Goal: Browse casually: Explore the website without a specific task or goal

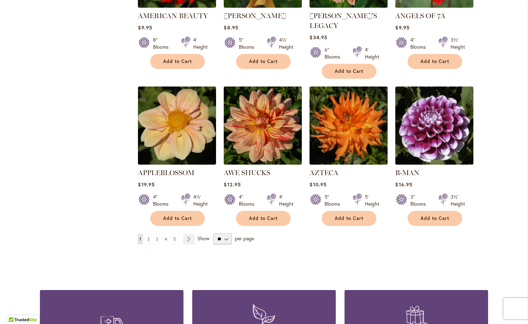
scroll to position [525, 0]
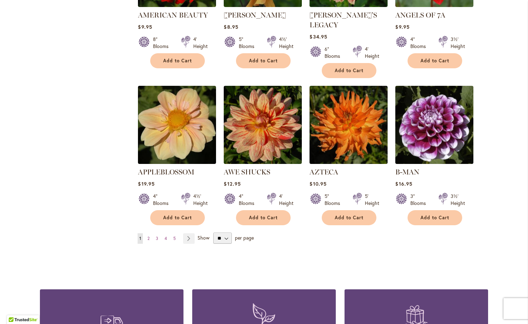
click at [138, 233] on strong "You're currently reading page 1" at bounding box center [140, 238] width 5 height 11
click at [147, 236] on span "2" at bounding box center [148, 238] width 2 height 5
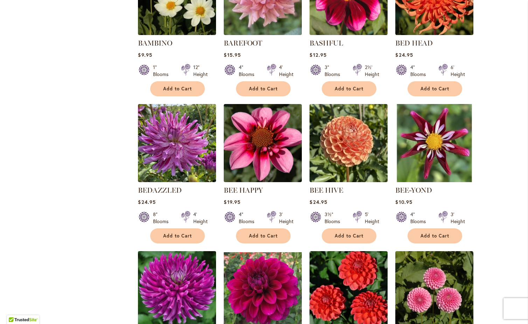
scroll to position [490, 0]
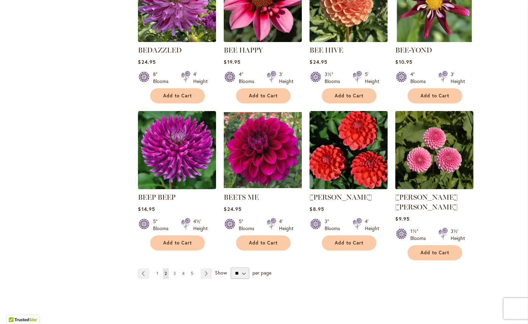
click at [157, 271] on span "1" at bounding box center [158, 273] width 2 height 5
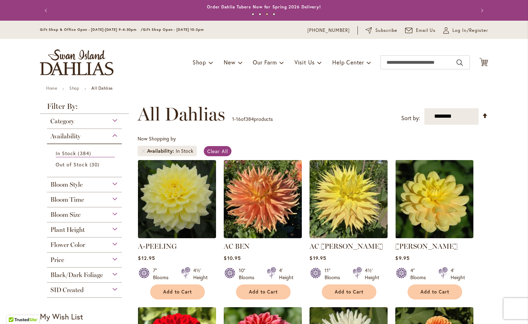
click at [113, 119] on div "Category" at bounding box center [84, 119] width 75 height 11
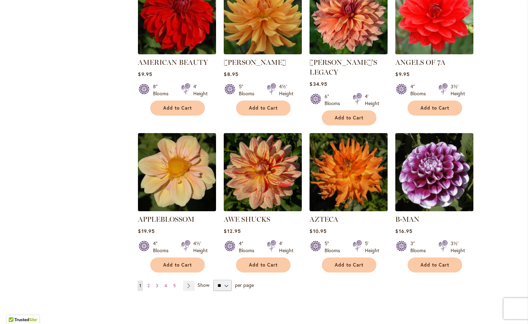
scroll to position [490, 0]
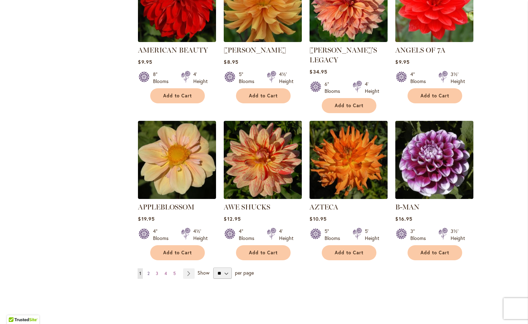
click at [147, 271] on span "2" at bounding box center [148, 273] width 2 height 5
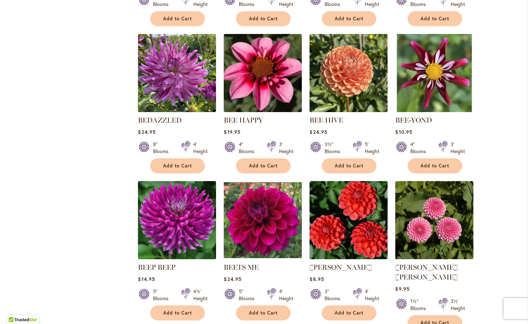
scroll to position [455, 0]
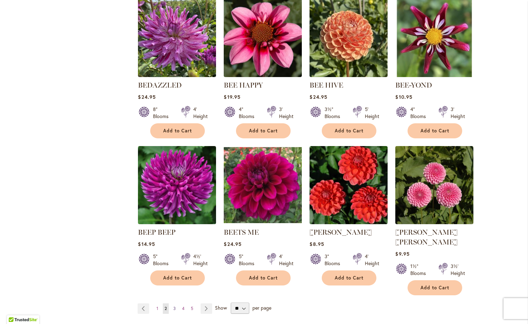
click at [173, 306] on span "3" at bounding box center [174, 308] width 2 height 5
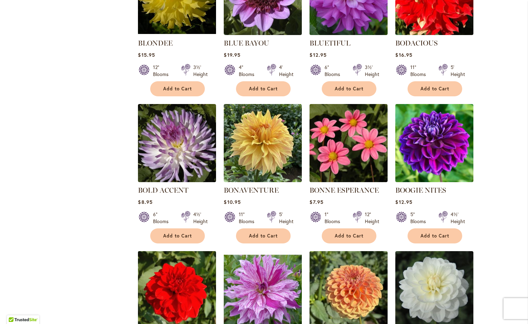
scroll to position [455, 0]
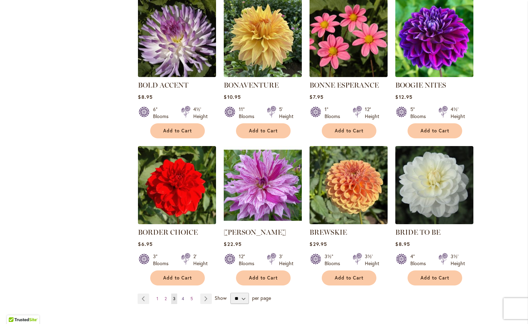
click at [180, 298] on link "Page 4" at bounding box center [183, 298] width 6 height 11
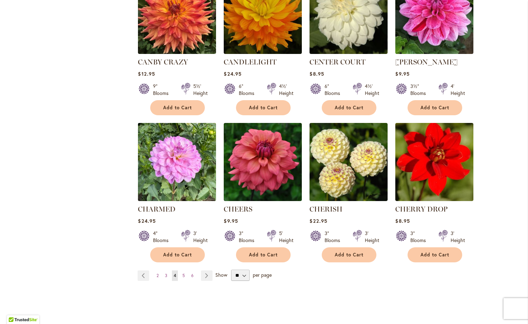
scroll to position [490, 0]
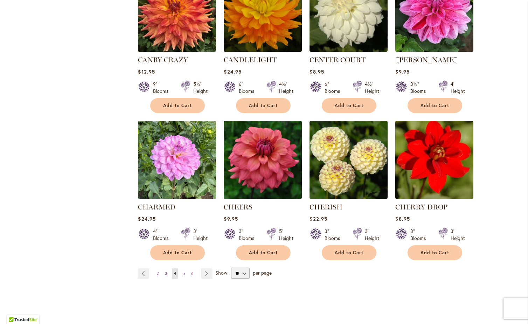
click at [182, 273] on span "5" at bounding box center [183, 273] width 2 height 5
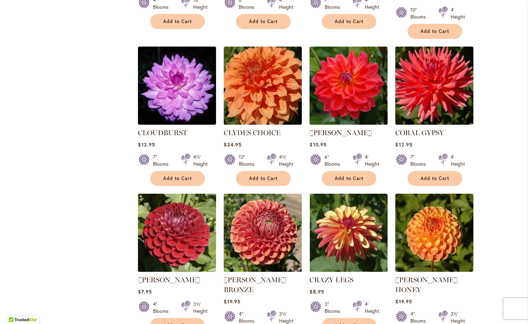
scroll to position [455, 0]
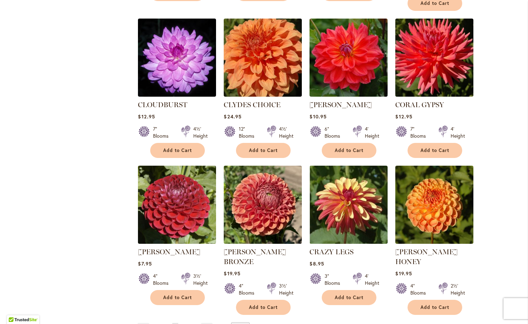
click at [183, 324] on span "6" at bounding box center [184, 327] width 2 height 5
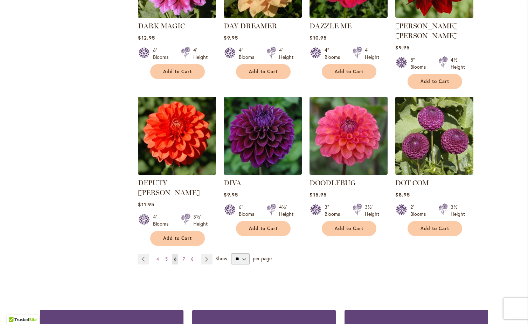
scroll to position [525, 0]
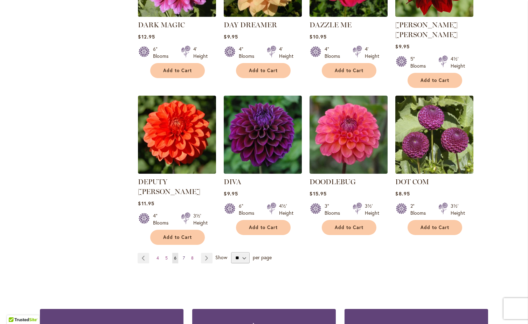
click at [182, 253] on link "Page 7" at bounding box center [184, 258] width 6 height 11
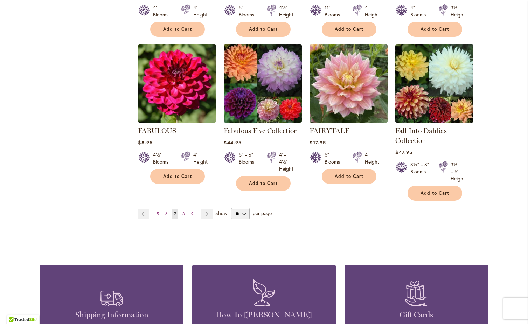
scroll to position [560, 0]
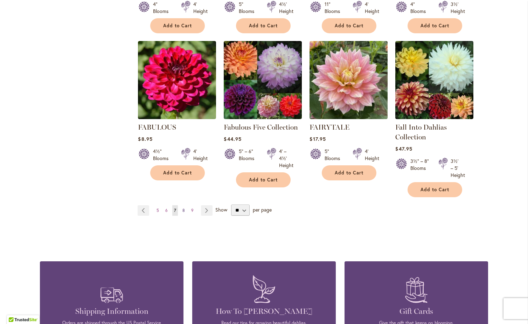
click at [182, 208] on span "8" at bounding box center [183, 210] width 2 height 5
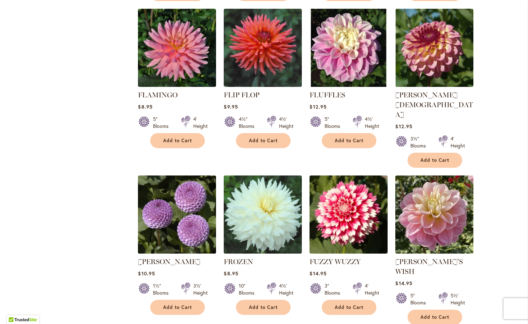
scroll to position [490, 0]
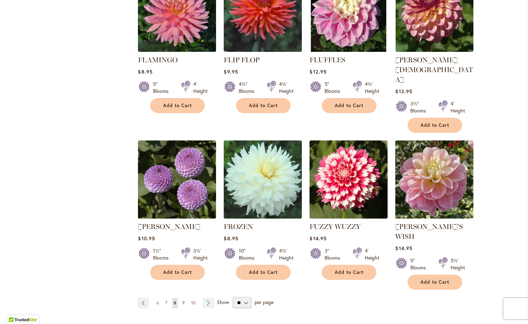
click at [182, 300] on span "9" at bounding box center [183, 302] width 2 height 5
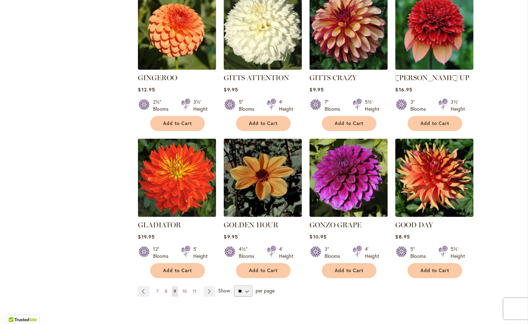
scroll to position [490, 0]
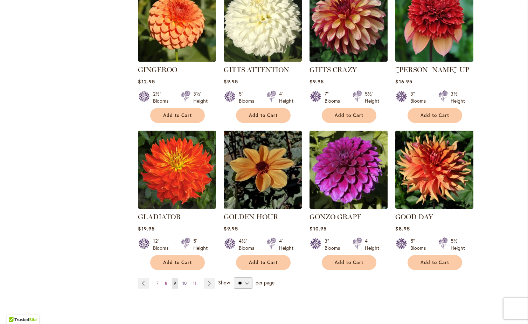
click at [182, 280] on span "10" at bounding box center [184, 282] width 4 height 5
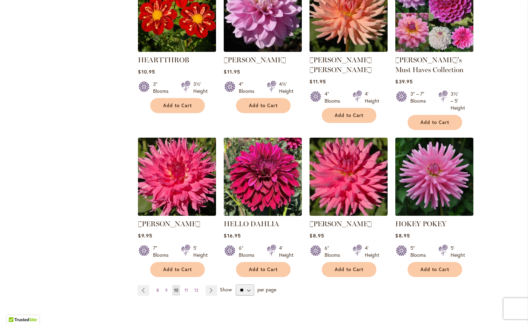
scroll to position [525, 0]
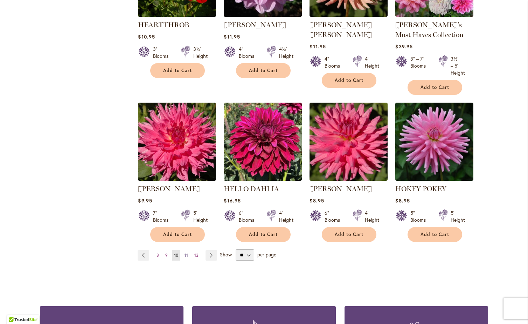
click at [185, 255] on span "11" at bounding box center [187, 254] width 4 height 5
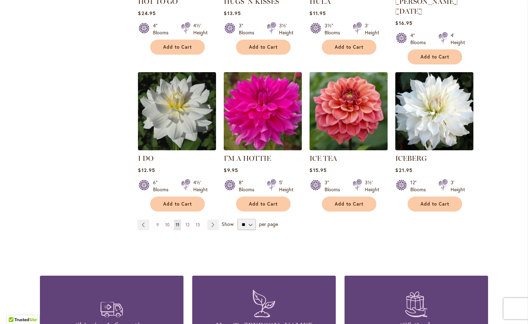
scroll to position [560, 0]
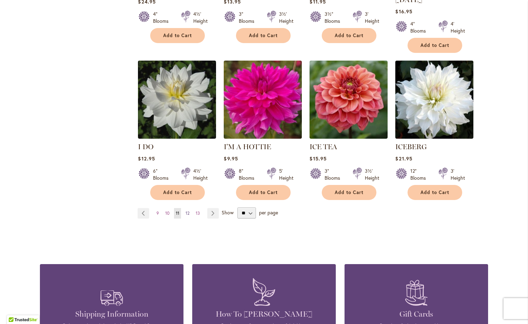
click at [186, 210] on span "12" at bounding box center [188, 212] width 4 height 5
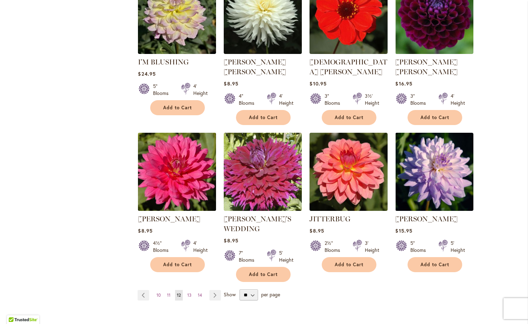
scroll to position [490, 0]
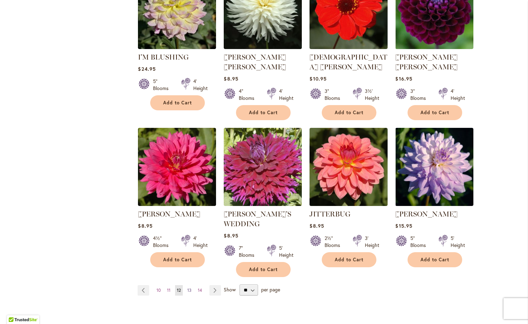
click at [188, 287] on span "13" at bounding box center [189, 289] width 4 height 5
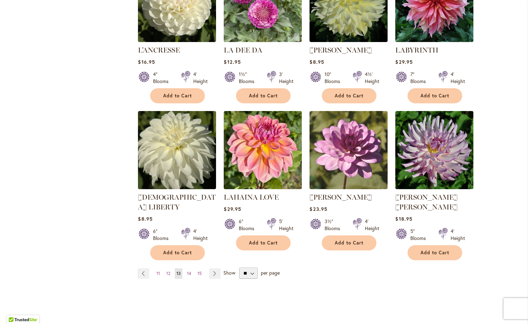
scroll to position [525, 0]
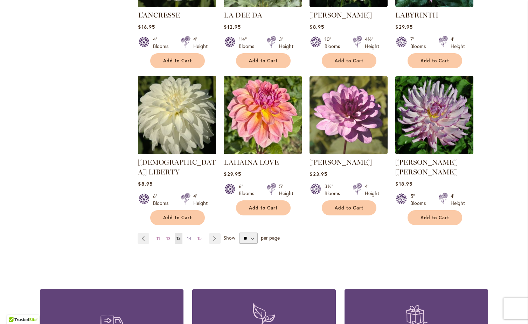
click at [187, 236] on span "14" at bounding box center [189, 238] width 4 height 5
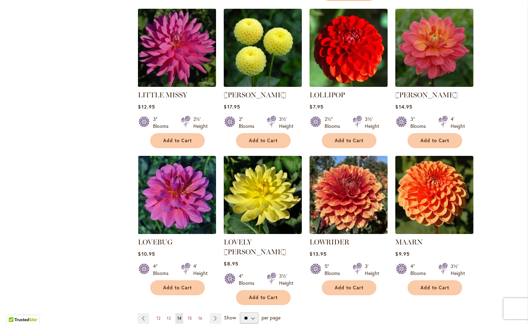
scroll to position [490, 0]
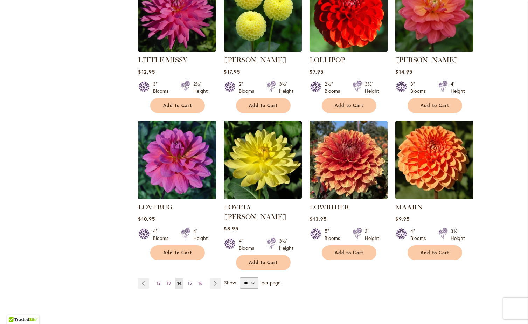
click at [189, 280] on span "15" at bounding box center [190, 282] width 4 height 5
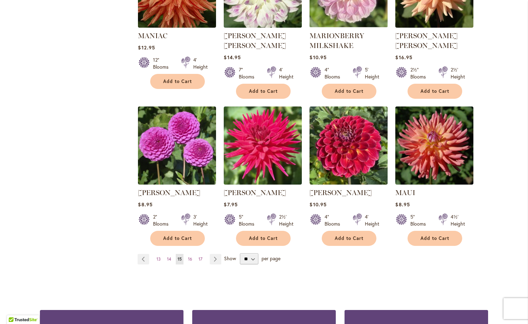
scroll to position [525, 0]
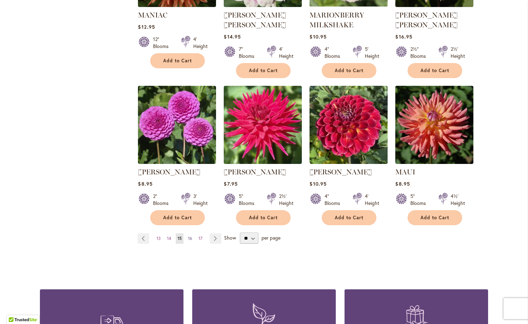
click at [188, 238] on span "16" at bounding box center [190, 238] width 4 height 5
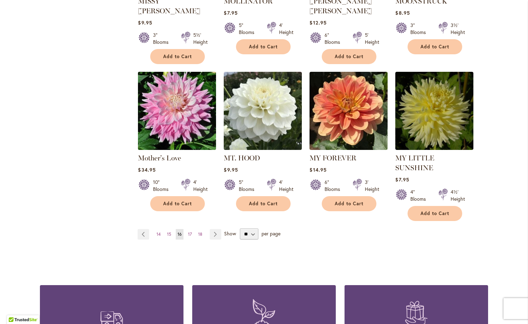
scroll to position [560, 0]
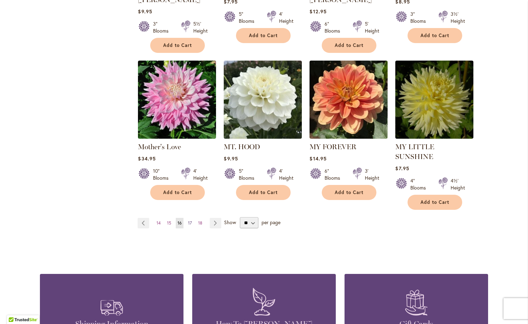
click at [188, 220] on span "17" at bounding box center [190, 222] width 4 height 5
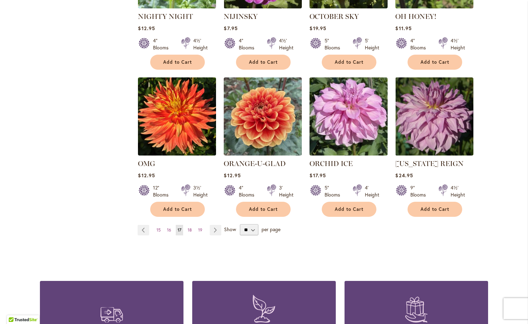
scroll to position [525, 0]
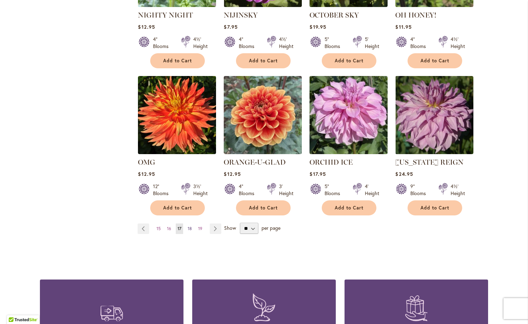
click at [189, 228] on span "18" at bounding box center [190, 228] width 4 height 5
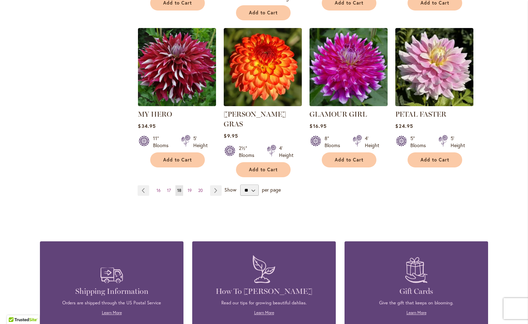
scroll to position [595, 0]
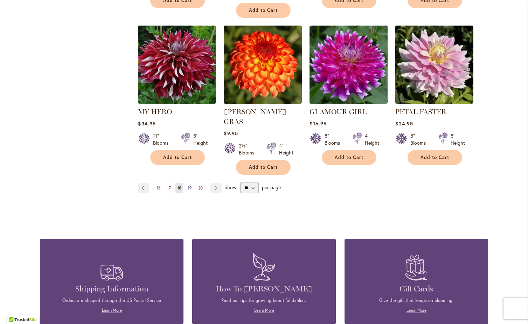
click at [188, 185] on span "19" at bounding box center [190, 187] width 4 height 5
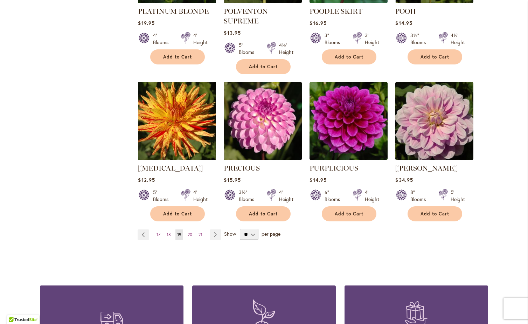
scroll to position [560, 0]
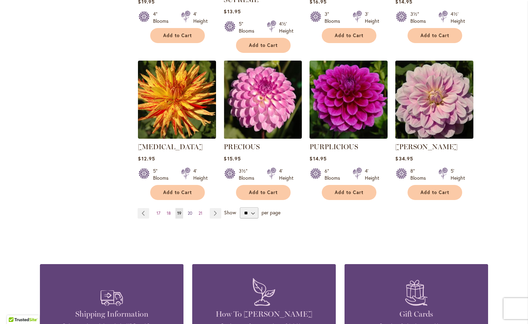
click at [188, 210] on span "20" at bounding box center [190, 212] width 5 height 5
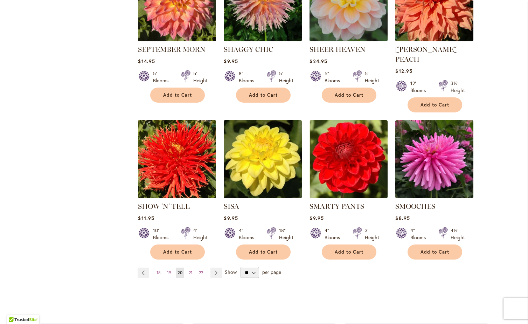
scroll to position [525, 0]
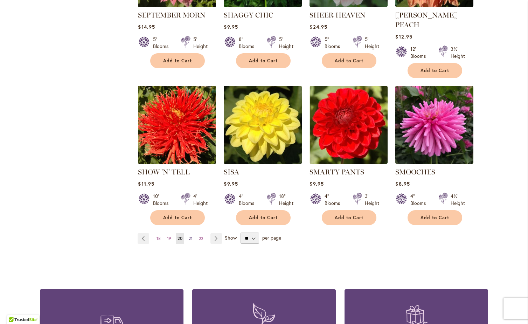
click at [189, 236] on span "21" at bounding box center [191, 238] width 4 height 5
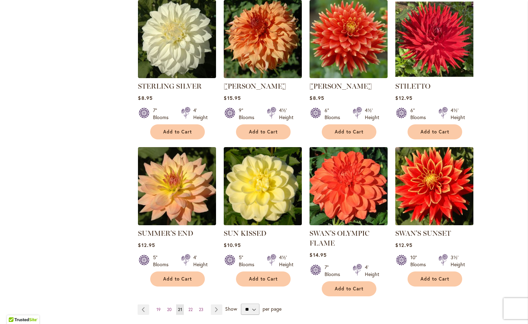
scroll to position [490, 0]
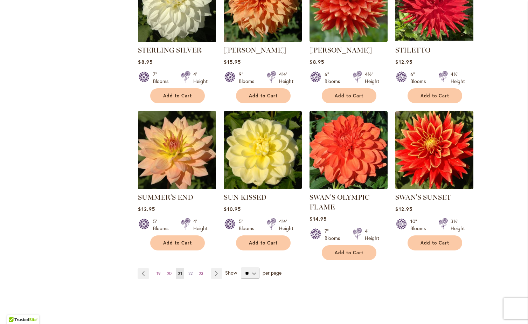
click at [189, 273] on span "22" at bounding box center [190, 273] width 4 height 5
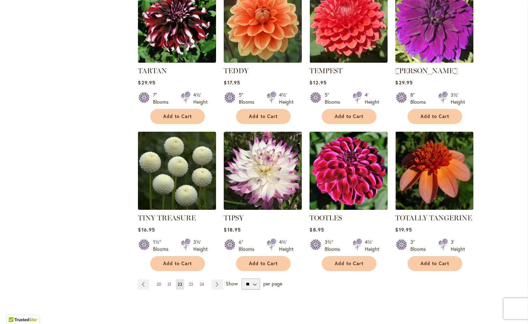
scroll to position [490, 0]
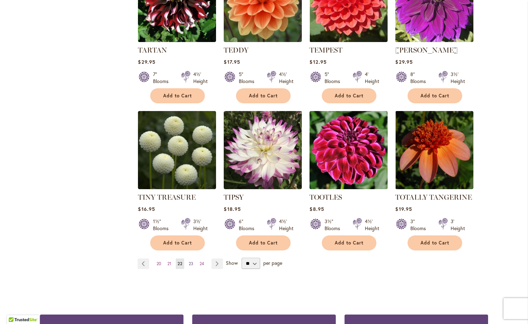
click at [189, 264] on span "23" at bounding box center [191, 263] width 5 height 5
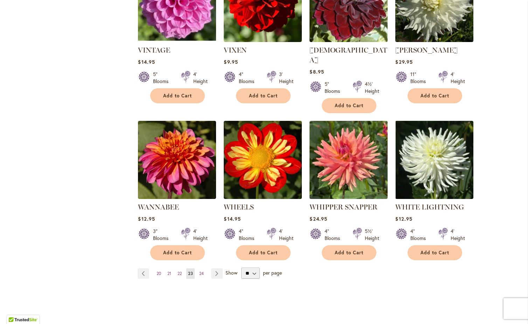
scroll to position [525, 0]
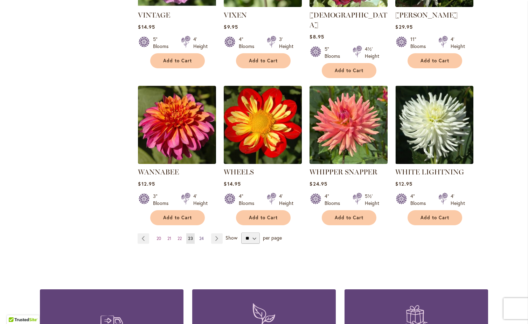
click at [200, 236] on span "24" at bounding box center [201, 238] width 5 height 5
